Goal: Task Accomplishment & Management: Complete application form

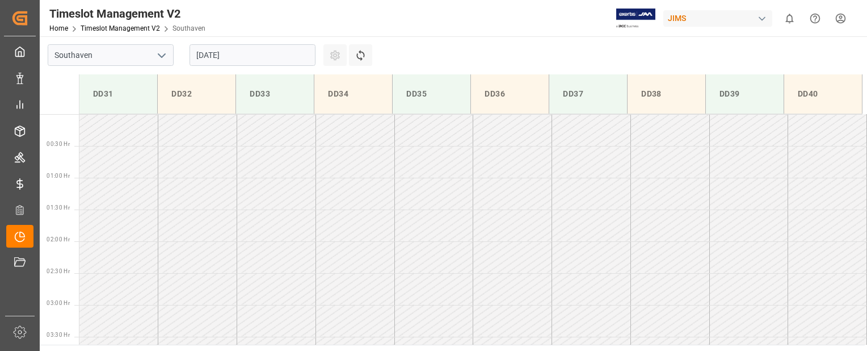
scroll to position [501, 0]
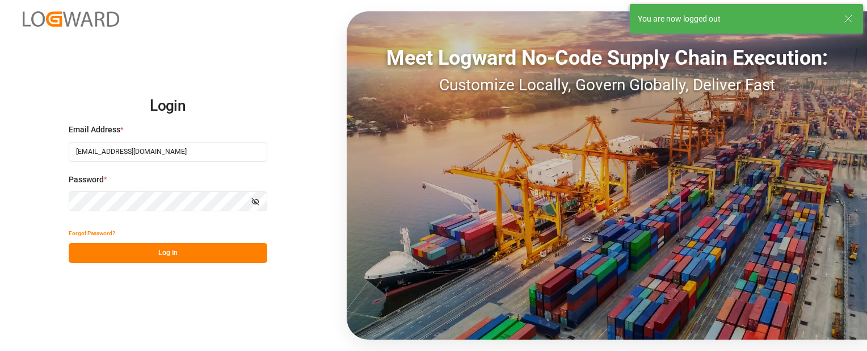
click at [47, 128] on div "Login Email Address * sbondra@dart.net Password * Show password Forgot Password…" at bounding box center [433, 175] width 867 height 351
click at [144, 262] on button "Log In" at bounding box center [168, 253] width 199 height 20
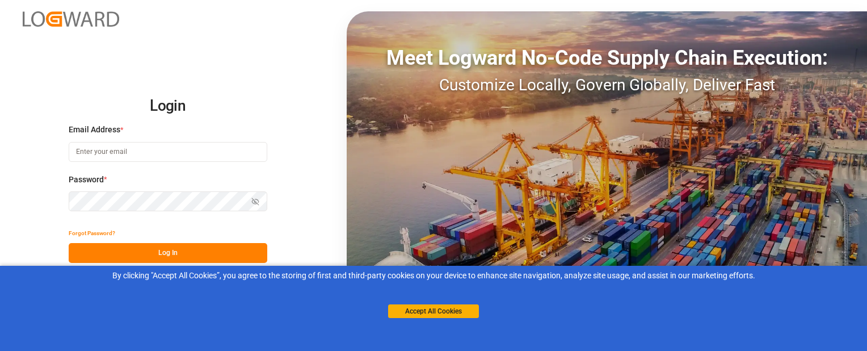
type input "[EMAIL_ADDRESS][DOMAIN_NAME]"
click at [123, 252] on button "Log In" at bounding box center [168, 253] width 199 height 20
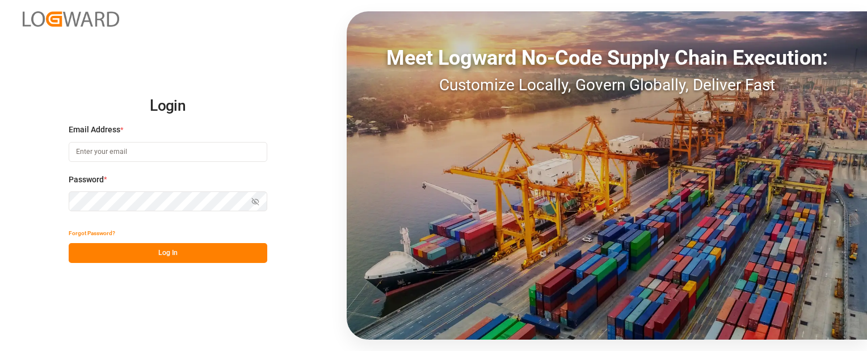
type input "sbondra@dart.net"
click at [143, 254] on button "Log In" at bounding box center [168, 253] width 199 height 20
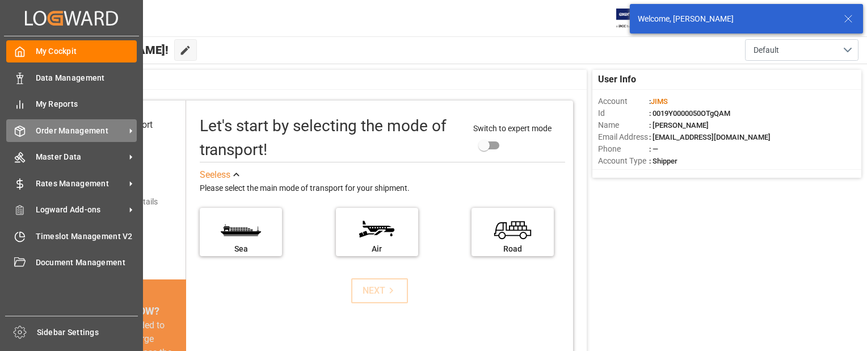
click at [41, 128] on span "Order Management" at bounding box center [81, 131] width 90 height 12
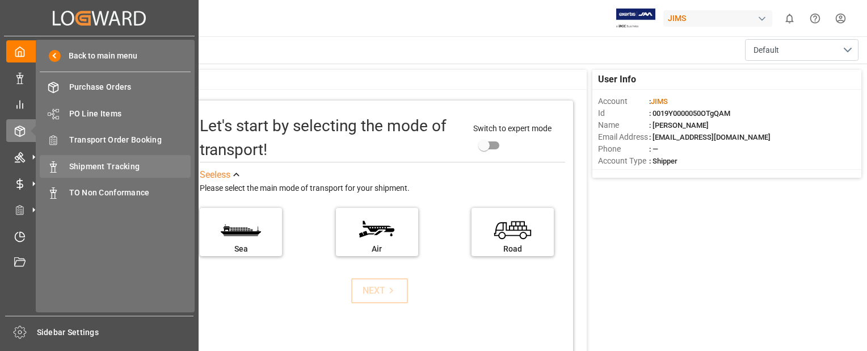
click at [72, 166] on span "Shipment Tracking" at bounding box center [130, 167] width 122 height 12
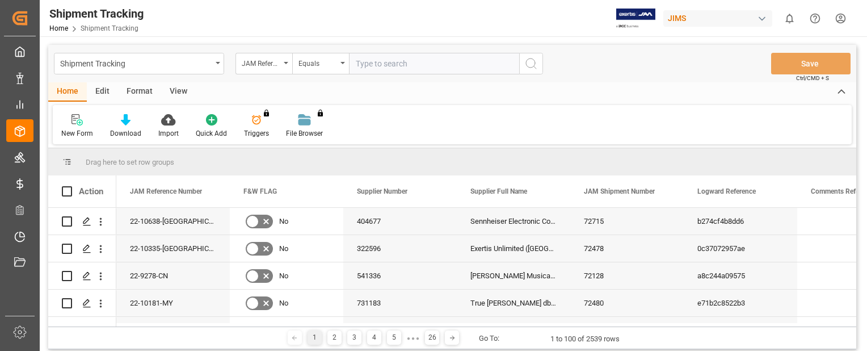
click at [384, 63] on input "text" at bounding box center [434, 64] width 170 height 22
type input "22-9908-CN"
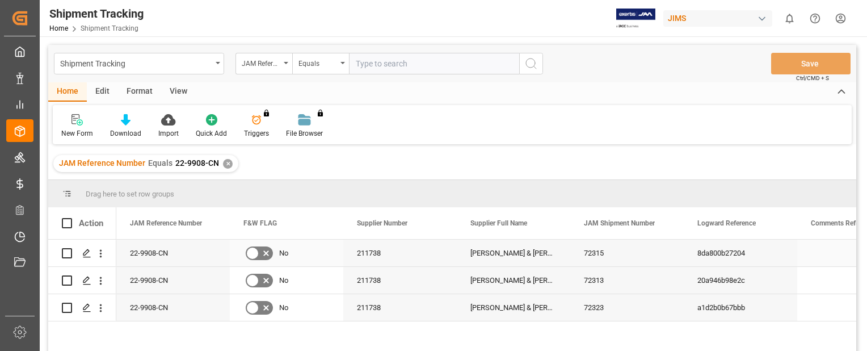
click at [172, 264] on div "22-9908-CN" at bounding box center [172, 252] width 113 height 27
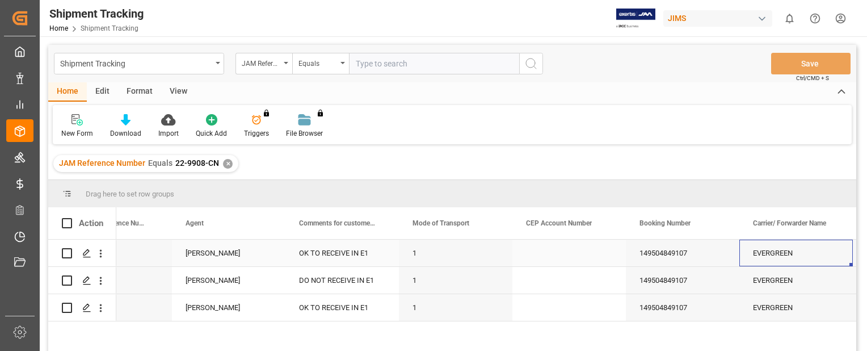
scroll to position [0, 1306]
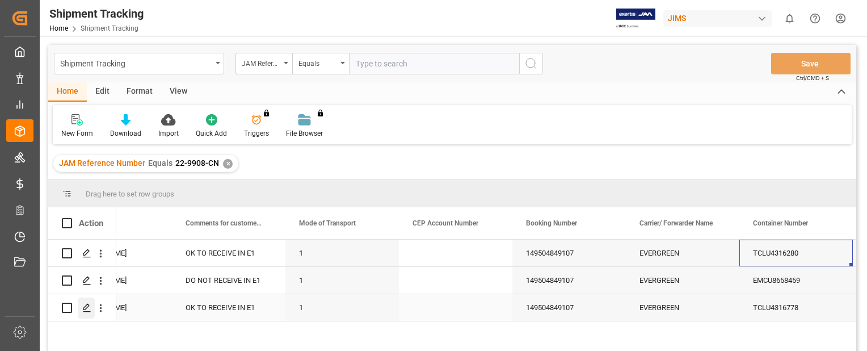
click at [88, 305] on icon "Press SPACE to select this row." at bounding box center [86, 307] width 9 height 9
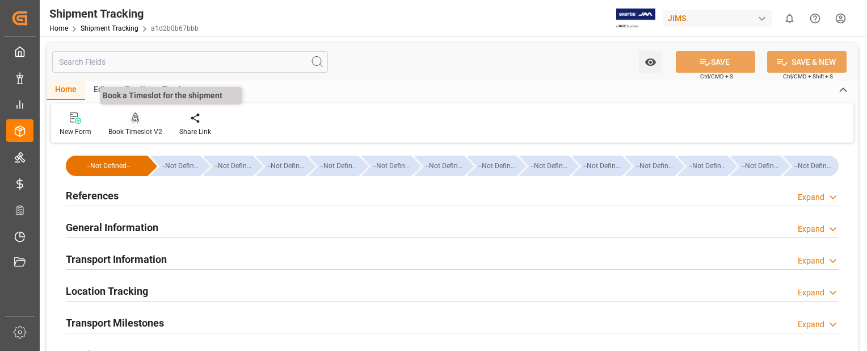
click at [132, 114] on icon at bounding box center [136, 117] width 8 height 11
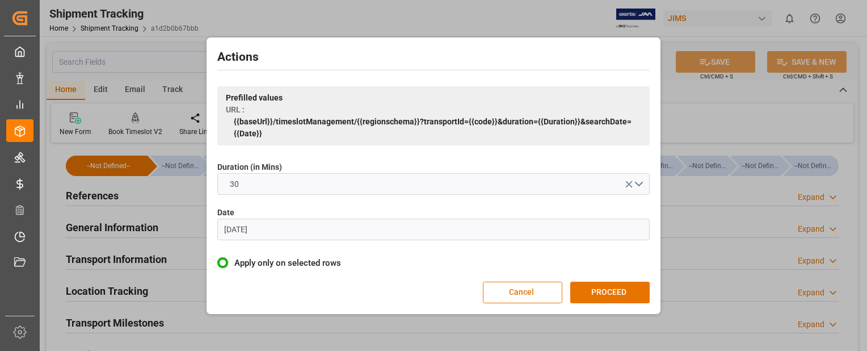
click at [281, 231] on input "[DATE]" at bounding box center [433, 229] width 432 height 22
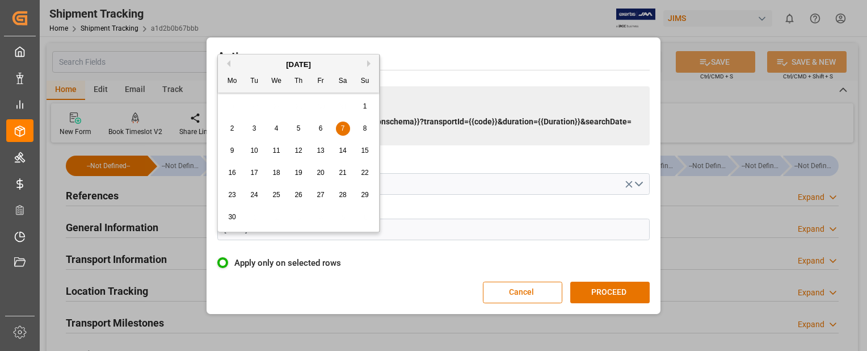
click at [368, 63] on button "Next Month" at bounding box center [370, 63] width 7 height 7
click at [275, 195] on span "27" at bounding box center [275, 195] width 7 height 8
type input "[DATE]"
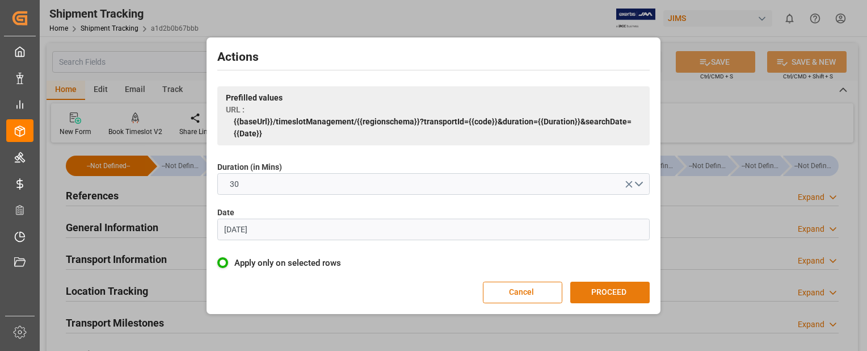
click at [642, 294] on button "PROCEED" at bounding box center [609, 292] width 79 height 22
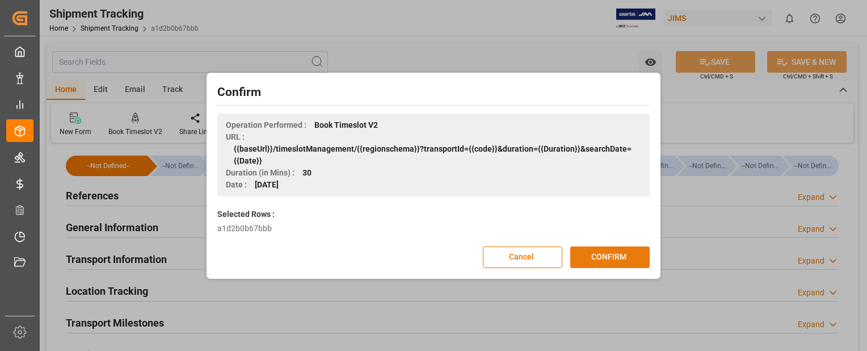
click at [636, 257] on button "CONFIRM" at bounding box center [609, 257] width 79 height 22
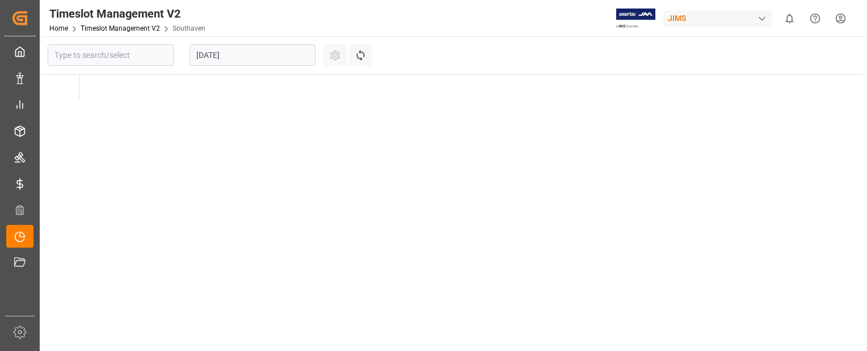
type input "Southaven"
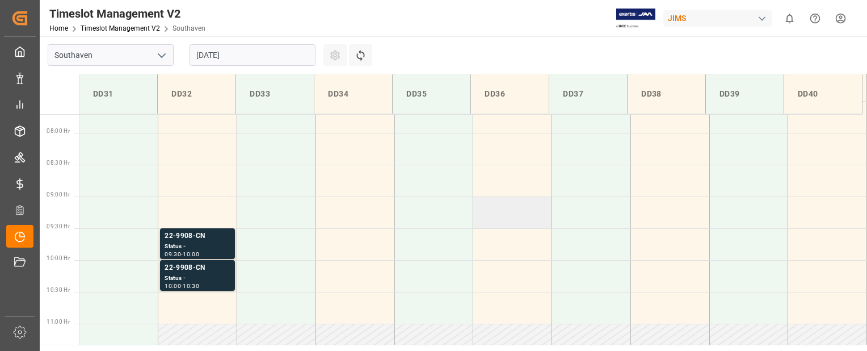
scroll to position [487, 0]
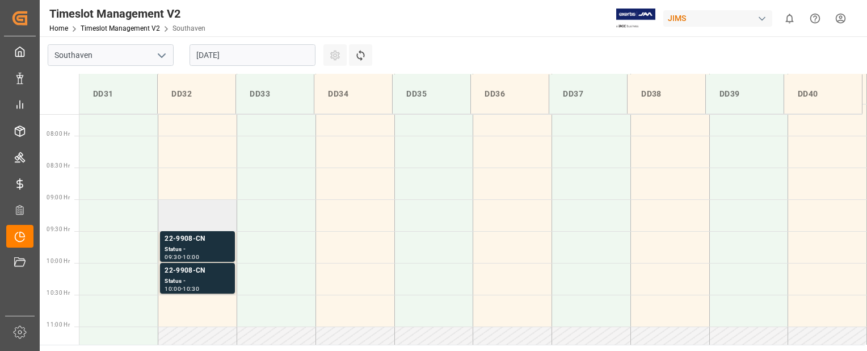
click at [205, 221] on td at bounding box center [197, 215] width 79 height 32
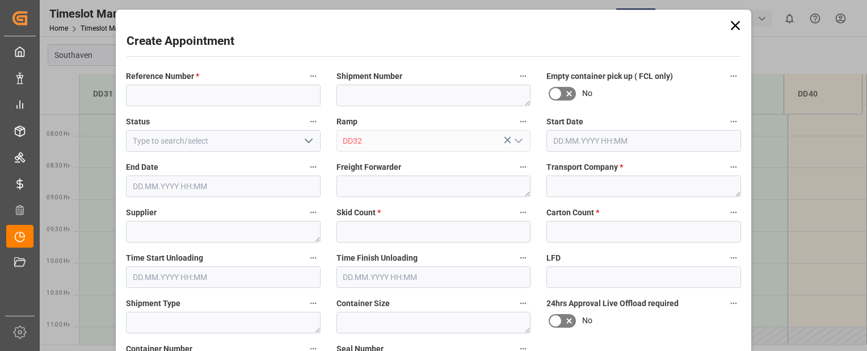
type input "[DATE] 09:00"
type input "[DATE] 09:30"
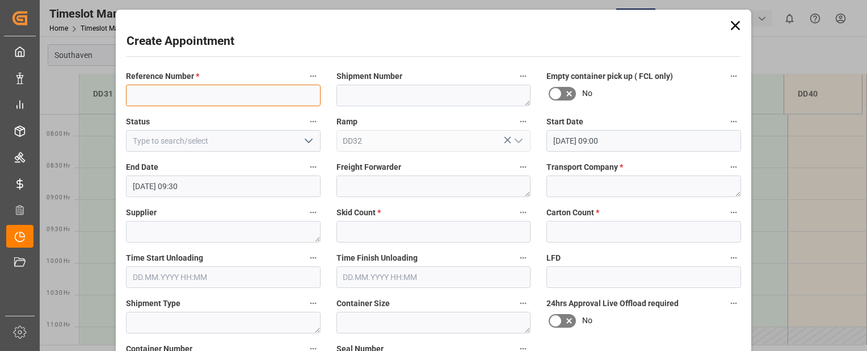
click at [196, 94] on input at bounding box center [223, 96] width 195 height 22
paste input "22-9908-CN"
type input "22-9908-CN"
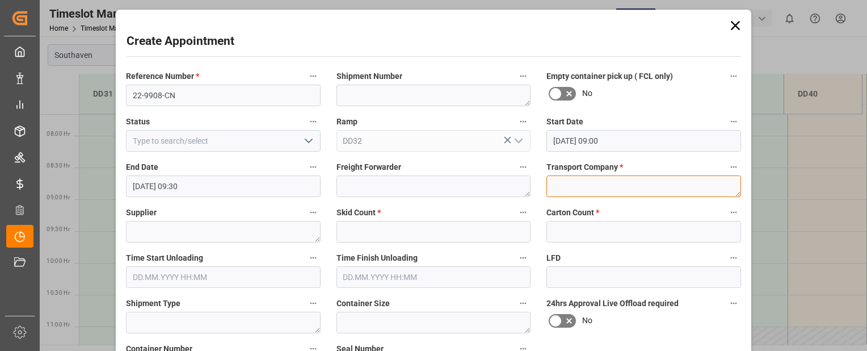
click at [592, 191] on textarea at bounding box center [643, 186] width 195 height 22
type textarea "mainstream"
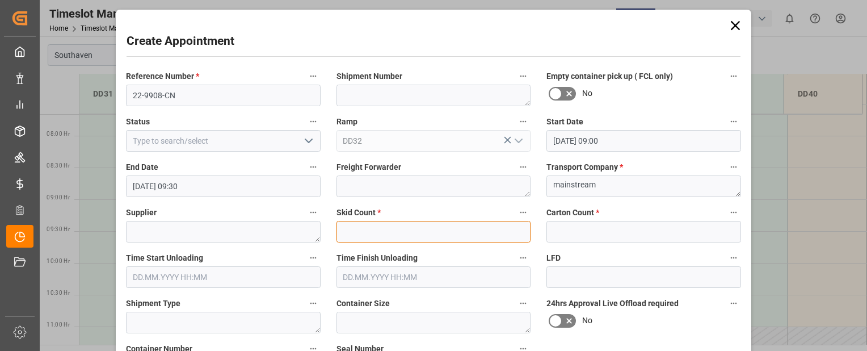
click at [481, 228] on input "text" at bounding box center [434, 232] width 195 height 22
type input "0"
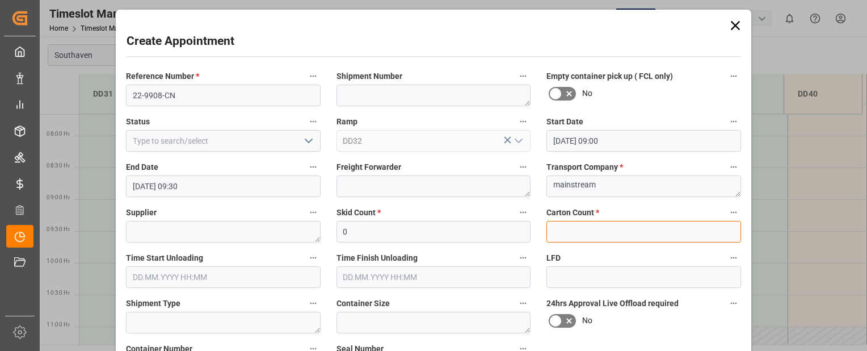
click at [570, 224] on input "text" at bounding box center [643, 232] width 195 height 22
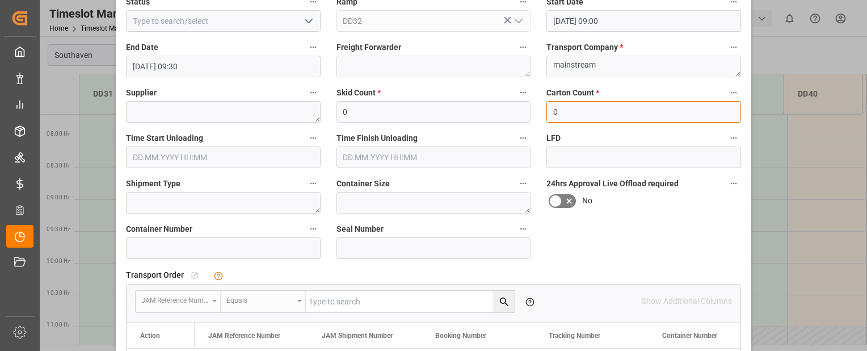
scroll to position [123, 0]
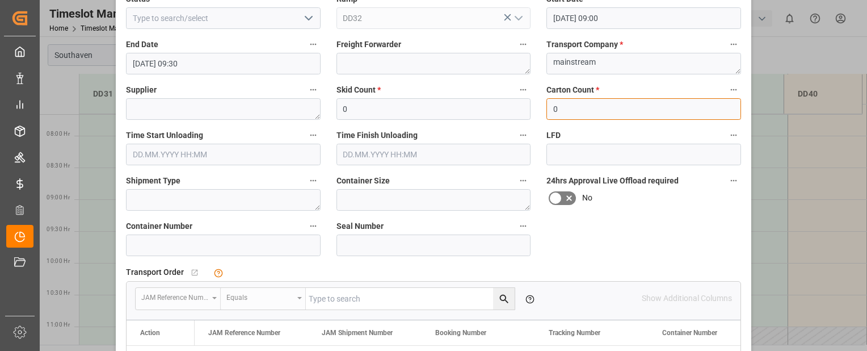
type input "0"
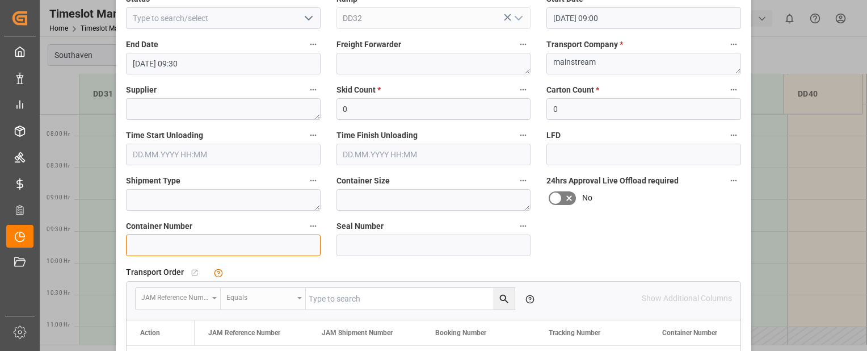
click at [256, 242] on input at bounding box center [223, 245] width 195 height 22
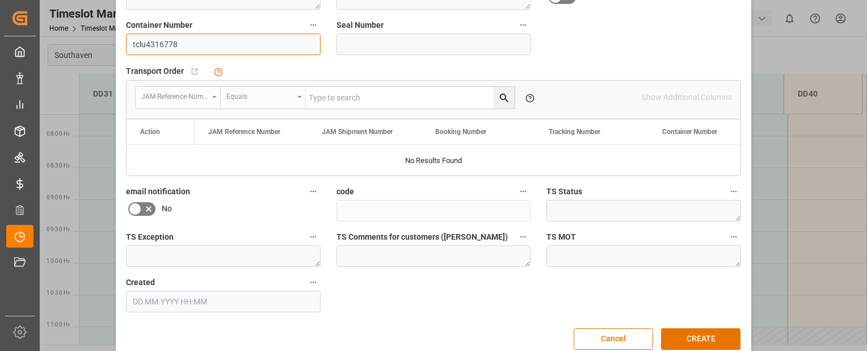
scroll to position [342, 0]
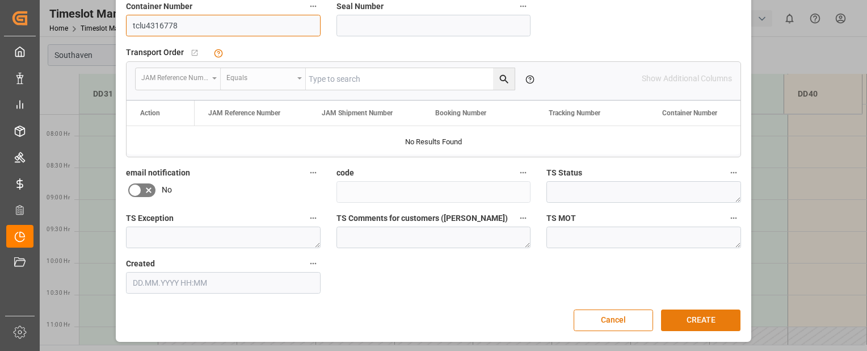
type input "tclu4316778"
click at [724, 317] on button "CREATE" at bounding box center [700, 320] width 79 height 22
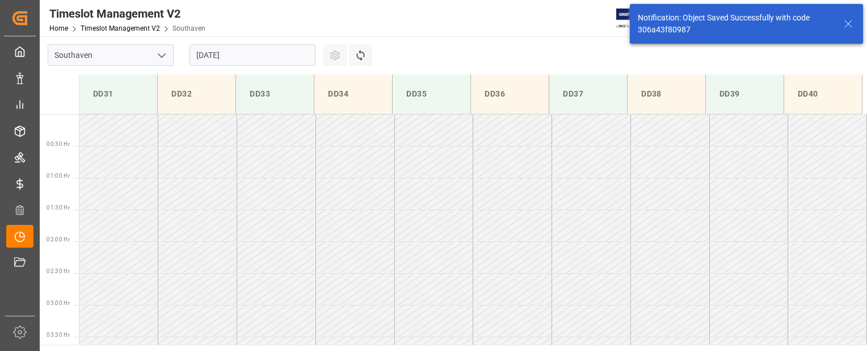
scroll to position [501, 0]
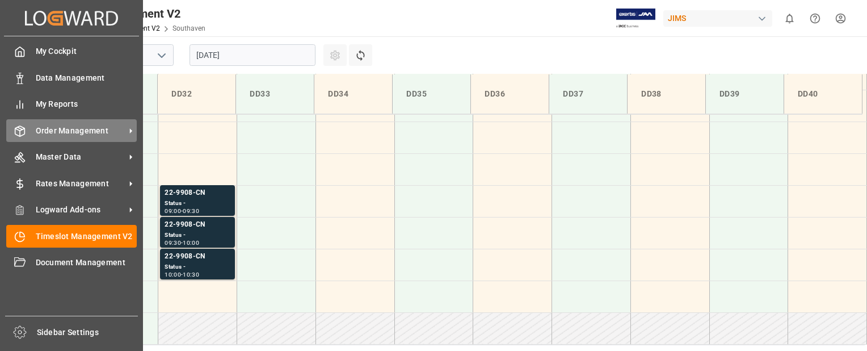
click at [78, 126] on span "Order Management" at bounding box center [81, 131] width 90 height 12
click at [116, 129] on span "Order Management" at bounding box center [81, 131] width 90 height 12
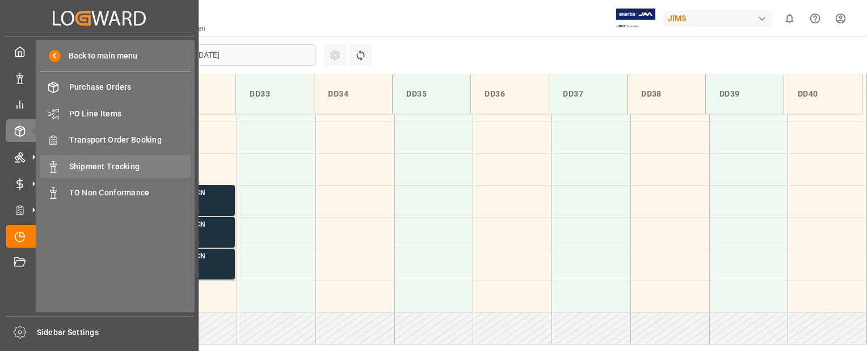
click at [140, 171] on span "Shipment Tracking" at bounding box center [130, 167] width 122 height 12
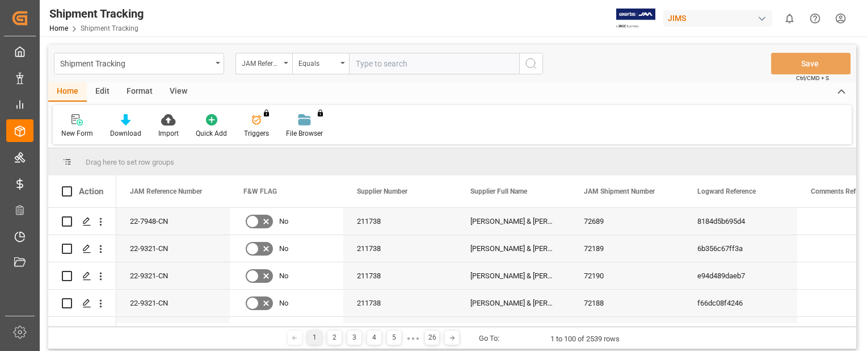
click at [384, 67] on input "text" at bounding box center [434, 64] width 170 height 22
paste input "22-3121-CN"
type input "22-3121-CN"
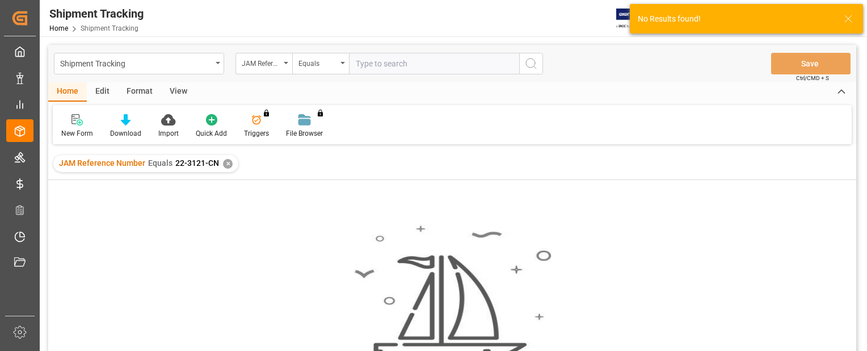
click at [418, 60] on input "text" at bounding box center [434, 64] width 170 height 22
click at [224, 163] on div "✕" at bounding box center [228, 164] width 10 height 10
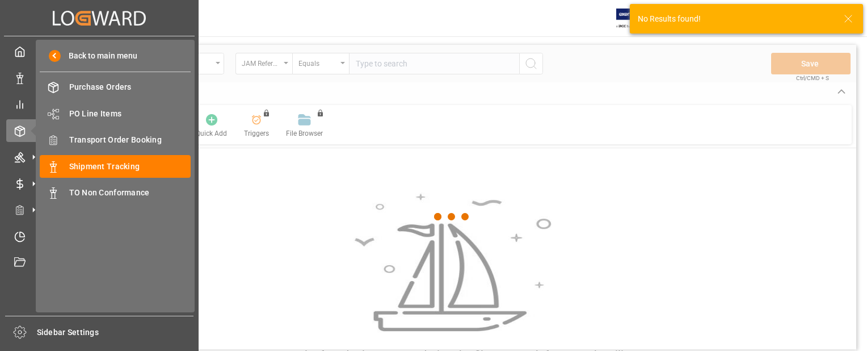
click at [22, 138] on icon at bounding box center [34, 131] width 24 height 24
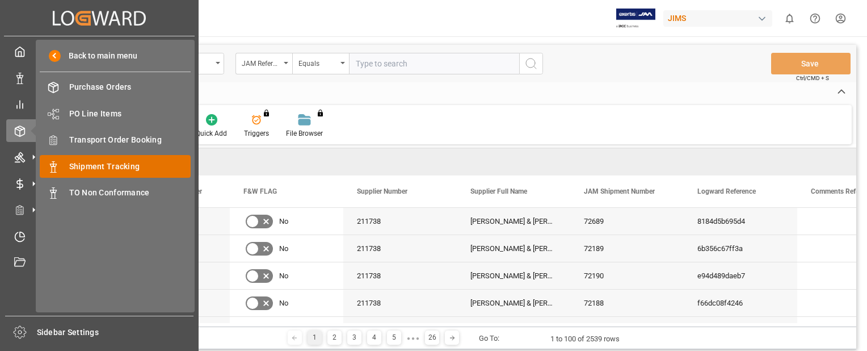
click at [109, 165] on span "Shipment Tracking" at bounding box center [130, 167] width 122 height 12
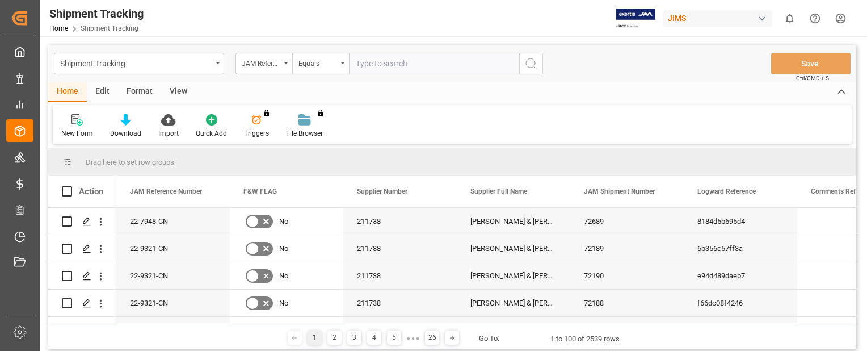
click at [381, 64] on input "text" at bounding box center [434, 64] width 170 height 22
paste input "22-3121-CN"
type input "22-3121-CN"
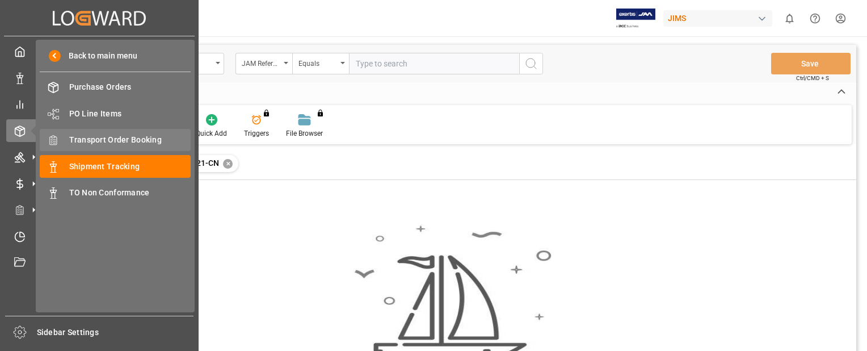
click at [112, 136] on span "Transport Order Booking" at bounding box center [130, 140] width 122 height 12
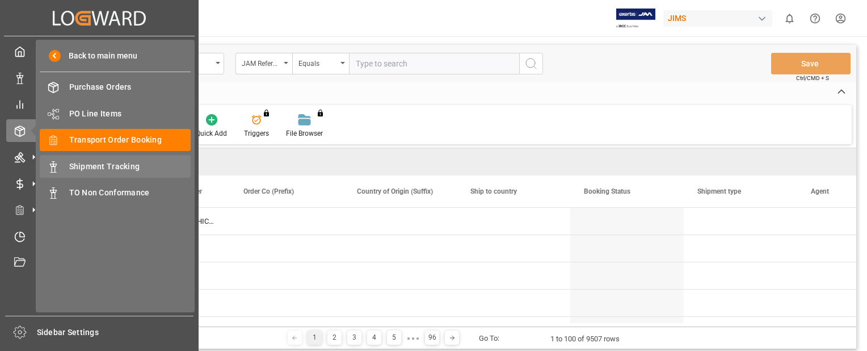
click at [98, 161] on span "Shipment Tracking" at bounding box center [130, 167] width 122 height 12
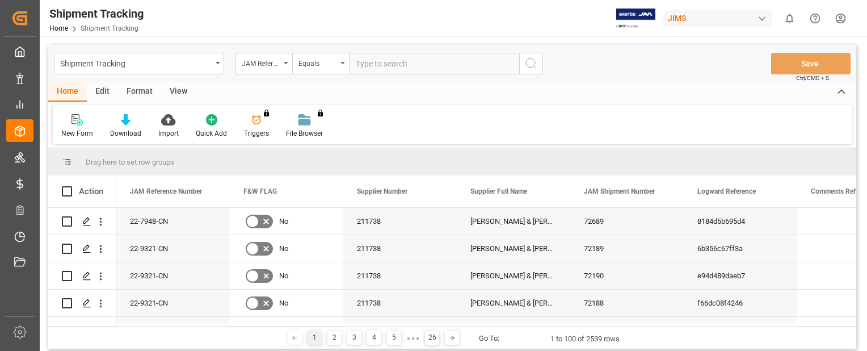
click at [381, 68] on input "text" at bounding box center [434, 64] width 170 height 22
paste input "22-3121-CN"
type input "22-3121-CN"
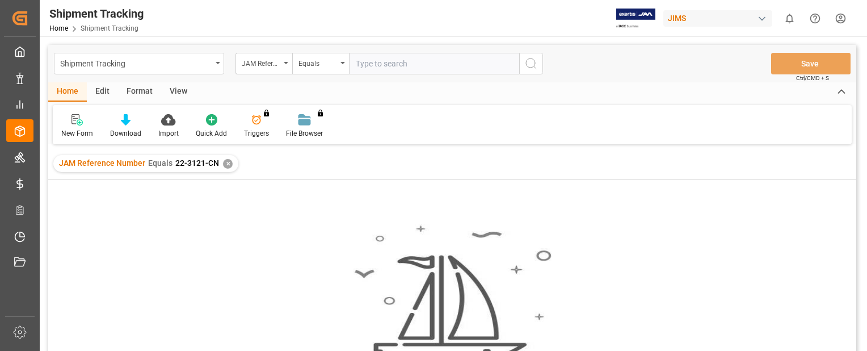
click at [47, 7] on div "Shipment Tracking Home Shipment Tracking" at bounding box center [96, 18] width 102 height 36
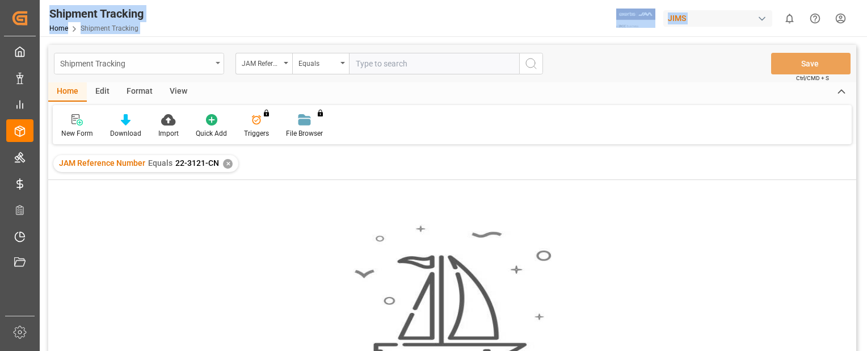
drag, startPoint x: 48, startPoint y: 5, endPoint x: 136, endPoint y: 62, distance: 104.7
click at [136, 62] on div "Shipment Tracking Home Shipment Tracking [PERSON_NAME] 0 Notifications Only sho…" at bounding box center [452, 175] width 825 height 351
click at [352, 26] on div "Shipment Tracking Home Shipment Tracking [PERSON_NAME] 0 Notifications Only sho…" at bounding box center [449, 18] width 835 height 36
click at [477, 74] on input "text" at bounding box center [434, 64] width 170 height 22
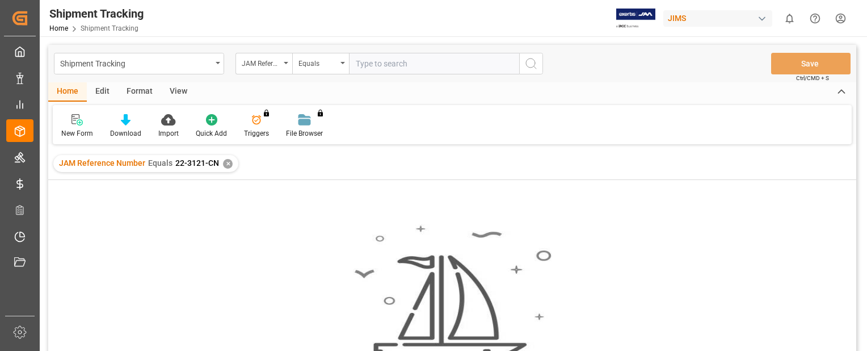
drag, startPoint x: 478, startPoint y: 89, endPoint x: 471, endPoint y: 85, distance: 7.9
click at [477, 89] on div "Home Edit Format View" at bounding box center [452, 91] width 808 height 19
click at [227, 163] on div "✕" at bounding box center [228, 164] width 10 height 10
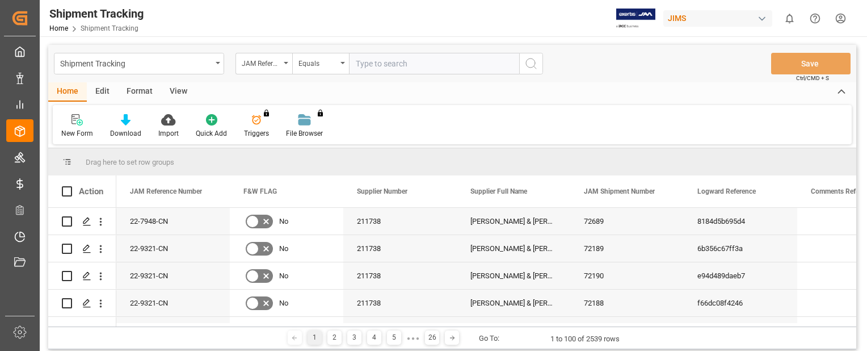
drag, startPoint x: 381, startPoint y: 64, endPoint x: 371, endPoint y: 61, distance: 10.6
click at [371, 61] on input "text" at bounding box center [434, 64] width 170 height 22
paste input "22-9321-CN"
type input "22-9321-CN"
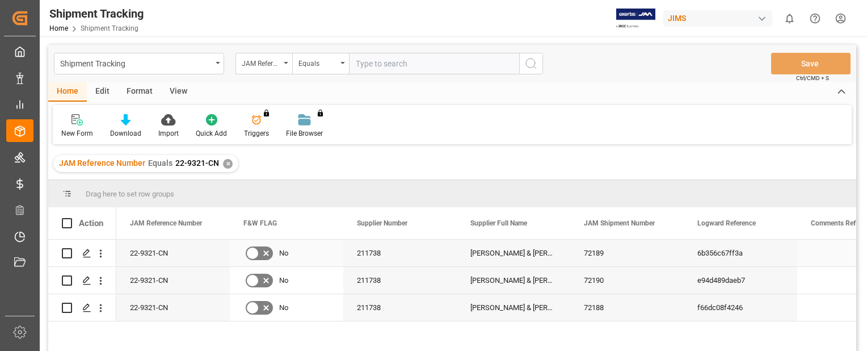
click at [151, 255] on div "22-9321-CN" at bounding box center [172, 252] width 113 height 27
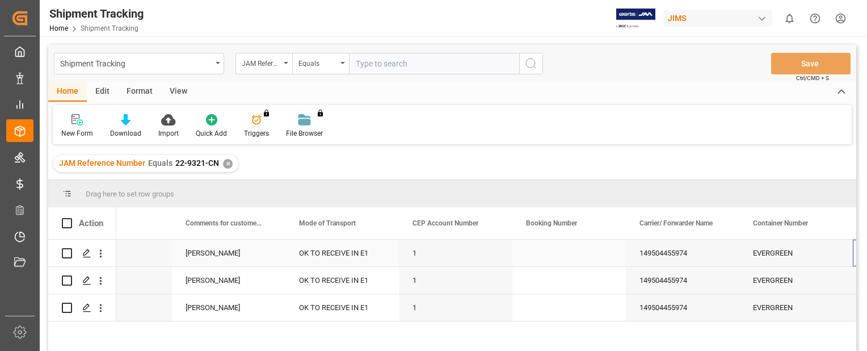
scroll to position [0, 1306]
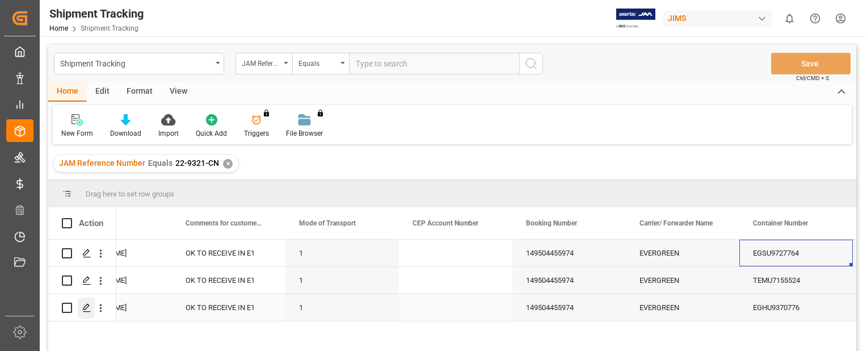
click at [86, 310] on icon "Press SPACE to select this row." at bounding box center [86, 307] width 9 height 9
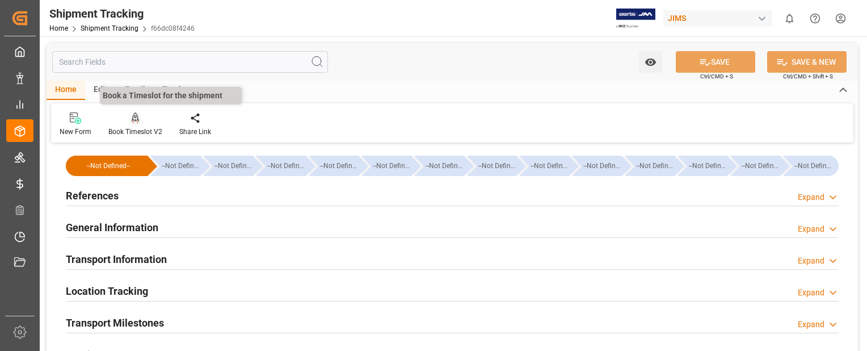
click at [135, 119] on icon at bounding box center [136, 117] width 8 height 11
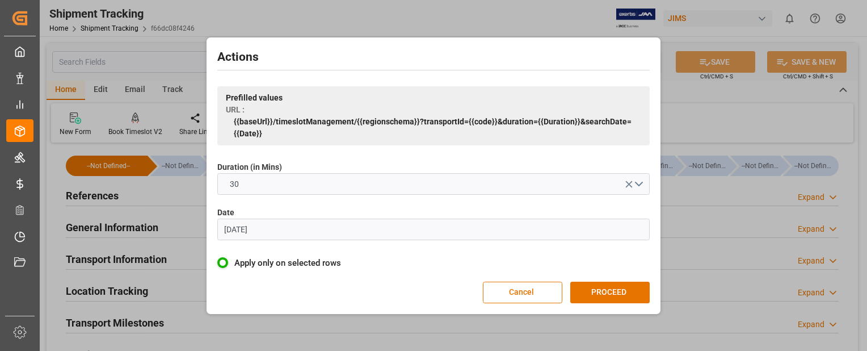
click at [348, 226] on input "[DATE]" at bounding box center [433, 229] width 432 height 22
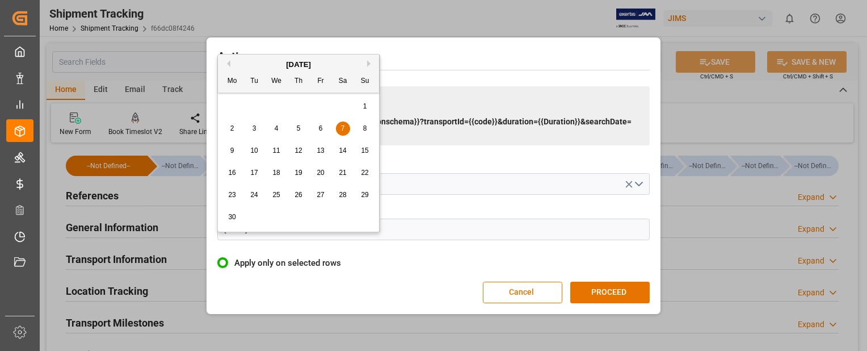
click at [370, 62] on button "Next Month" at bounding box center [370, 63] width 7 height 7
click at [274, 196] on span "27" at bounding box center [275, 195] width 7 height 8
type input "[DATE]"
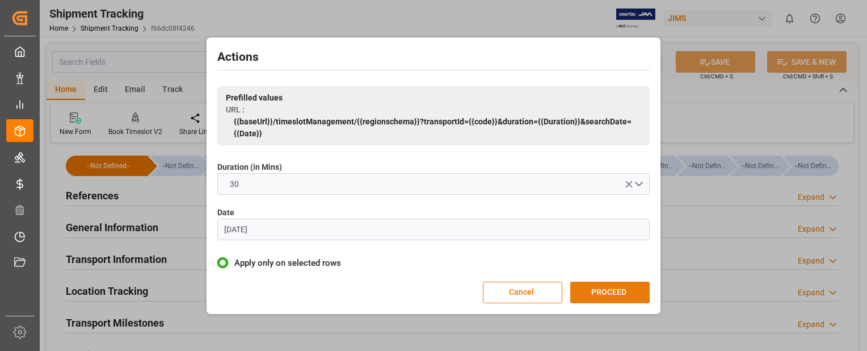
click at [631, 296] on button "PROCEED" at bounding box center [609, 292] width 79 height 22
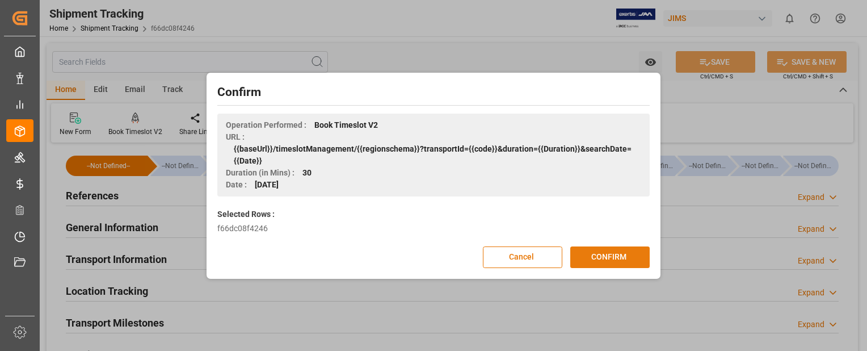
click at [613, 260] on button "CONFIRM" at bounding box center [609, 257] width 79 height 22
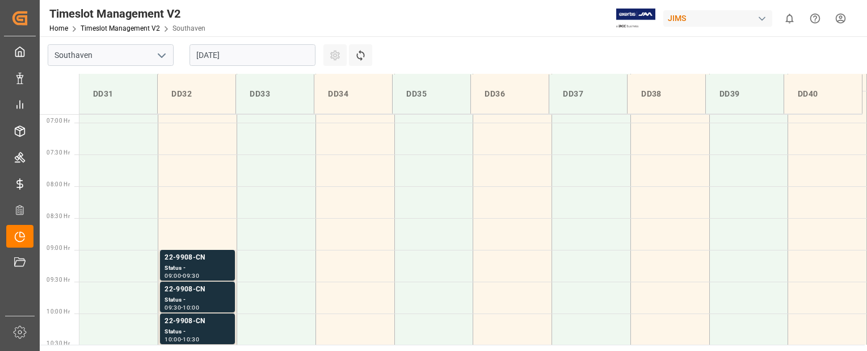
scroll to position [405, 0]
click at [189, 271] on td at bounding box center [197, 265] width 79 height 32
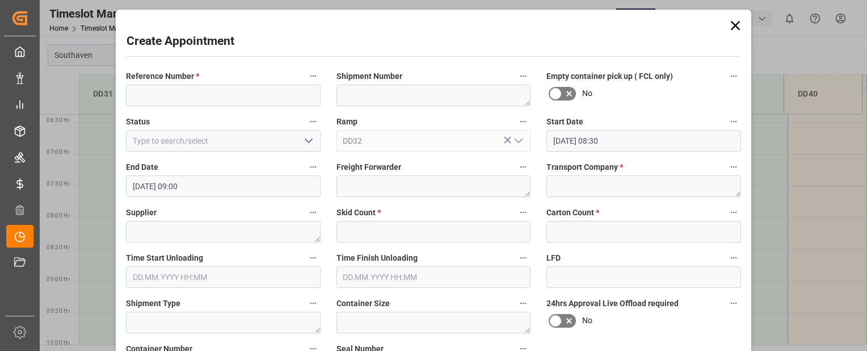
type input "27.08.2025 08:30"
type input "[DATE] 09:00"
click at [183, 89] on input at bounding box center [223, 96] width 195 height 22
paste input "22-9321-CN"
type input "22-9321-CN"
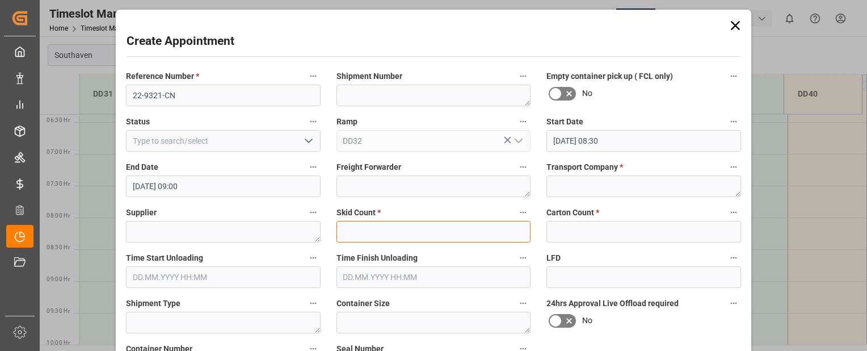
click at [465, 234] on input "text" at bounding box center [434, 232] width 195 height 22
type input "0"
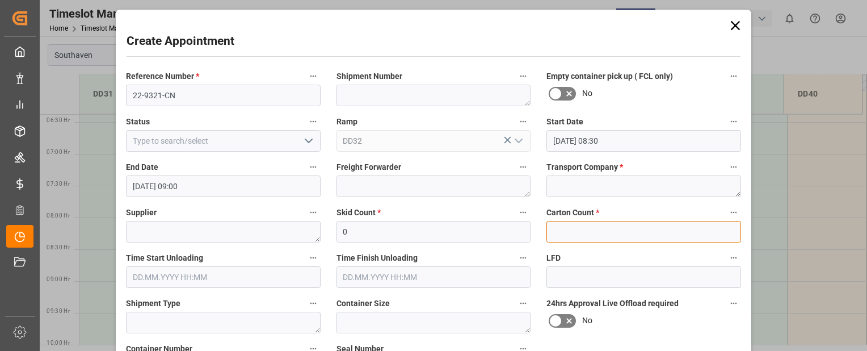
click at [597, 237] on input "text" at bounding box center [643, 232] width 195 height 22
type input "0"
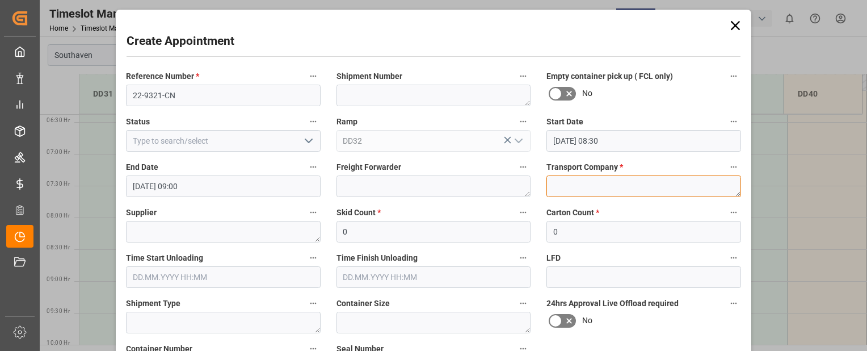
click at [604, 186] on textarea at bounding box center [643, 186] width 195 height 22
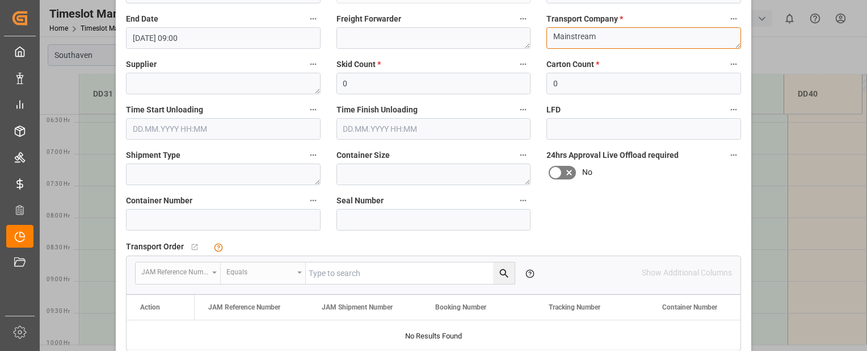
scroll to position [152, 0]
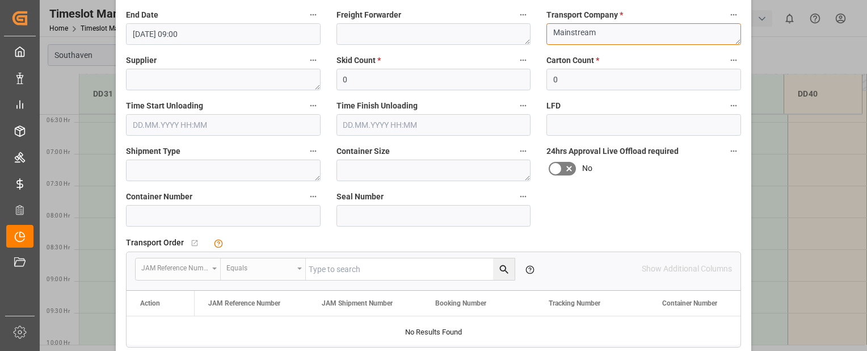
type textarea "Mainstream"
click at [241, 211] on input at bounding box center [223, 216] width 195 height 22
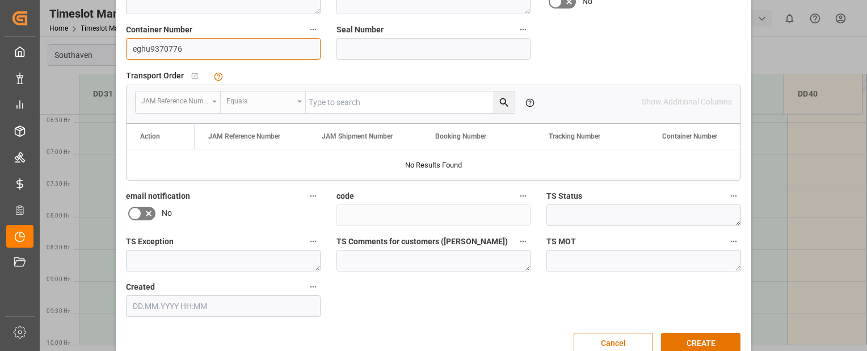
scroll to position [342, 0]
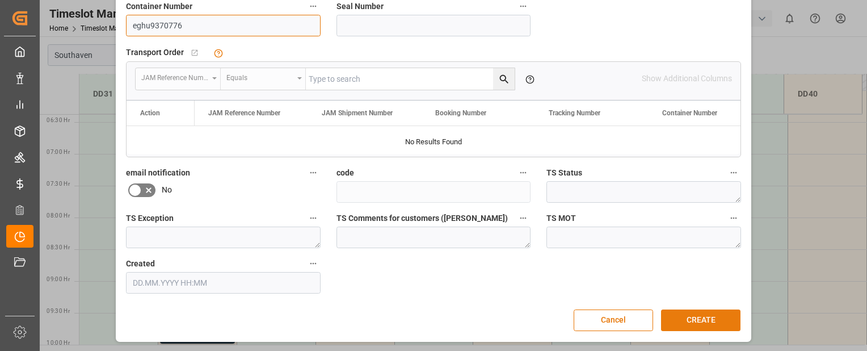
type input "eghu9370776"
click at [720, 318] on button "CREATE" at bounding box center [700, 320] width 79 height 22
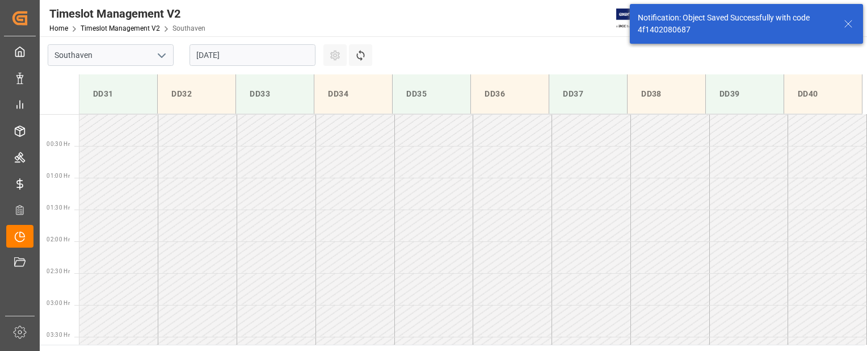
scroll to position [438, 0]
